Goal: Task Accomplishment & Management: Complete application form

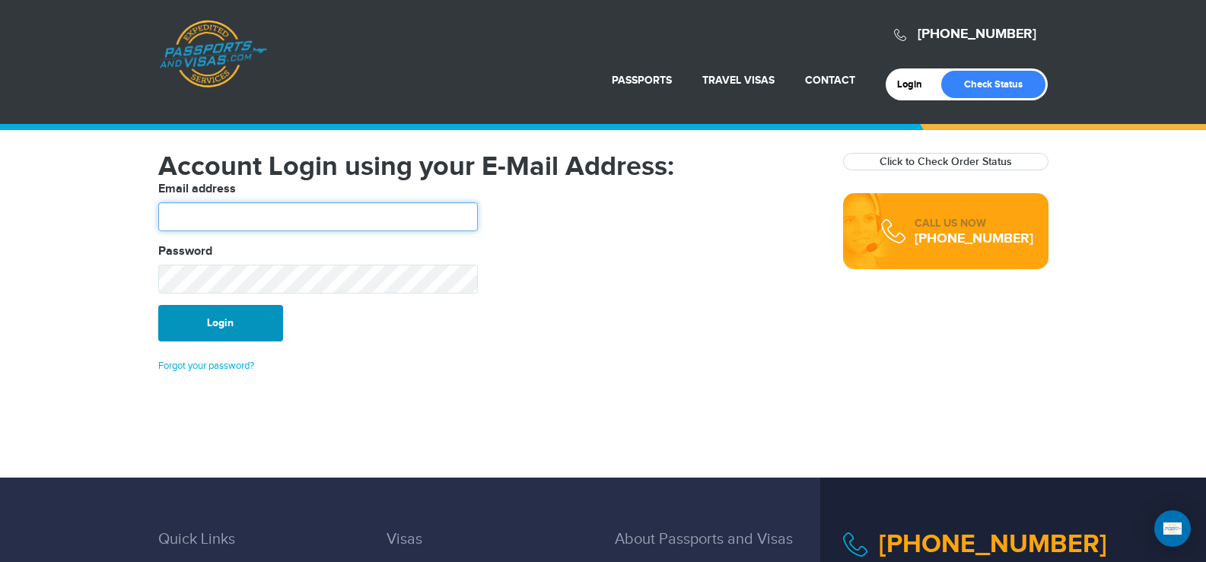
type input "*******"
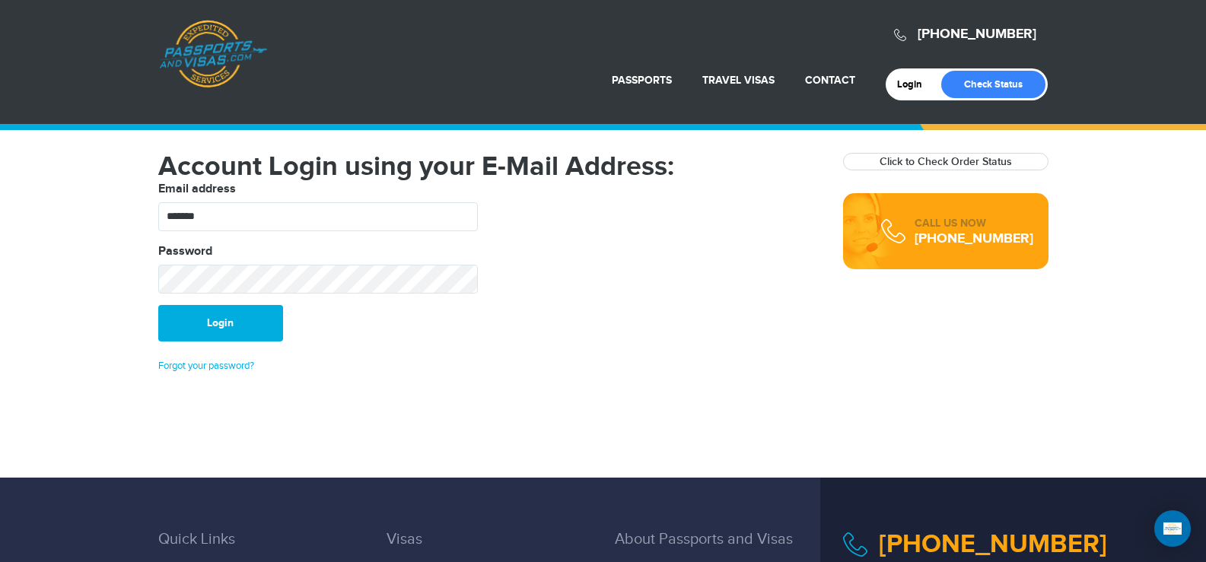
drag, startPoint x: 222, startPoint y: 317, endPoint x: 241, endPoint y: 302, distance: 23.9
click at [223, 316] on button "Login" at bounding box center [220, 323] width 125 height 37
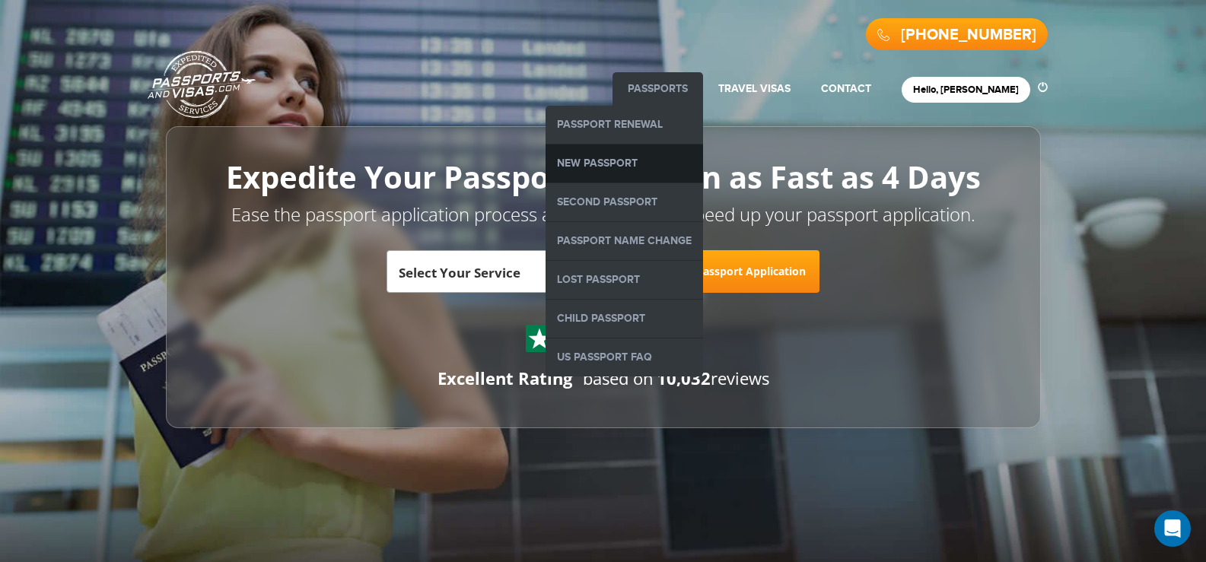
click at [692, 159] on link "New Passport" at bounding box center [625, 164] width 158 height 38
